Goal: Task Accomplishment & Management: Use online tool/utility

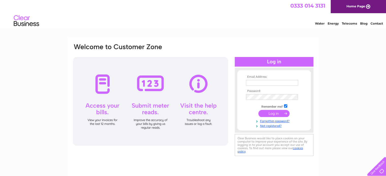
type input "torquaydentallab@hotmail.co.uk"
click at [269, 113] on input "submit" at bounding box center [273, 113] width 31 height 7
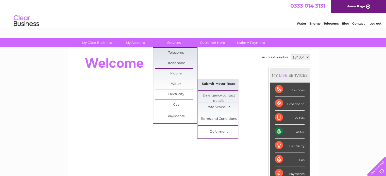
click at [217, 84] on link "Submit Meter Read" at bounding box center [219, 84] width 42 height 10
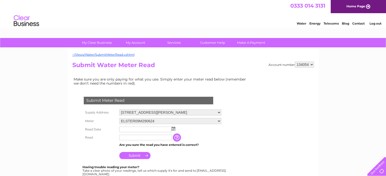
click at [173, 129] on img at bounding box center [174, 129] width 4 height 4
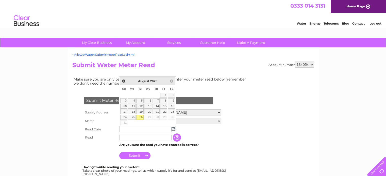
click at [141, 116] on link "26" at bounding box center [139, 117] width 7 height 5
type input "[DATE]"
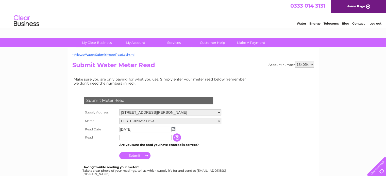
click at [141, 137] on input "text" at bounding box center [145, 138] width 52 height 6
type input "00585"
click at [137, 155] on input "Submit" at bounding box center [134, 156] width 31 height 7
